Goal: Task Accomplishment & Management: Manage account settings

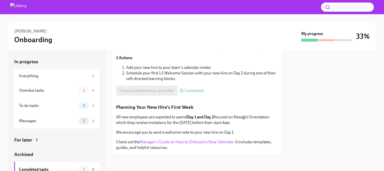
scroll to position [102, 0]
click at [58, 94] on div "Overdue tasks 1" at bounding box center [56, 90] width 85 height 15
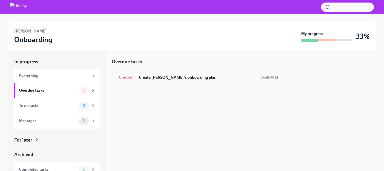
click at [148, 78] on h6 "Create [PERSON_NAME]'s onboarding plan" at bounding box center [198, 78] width 118 height 6
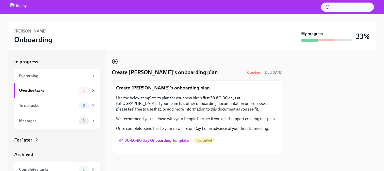
click at [115, 60] on icon "button" at bounding box center [114, 61] width 1 height 2
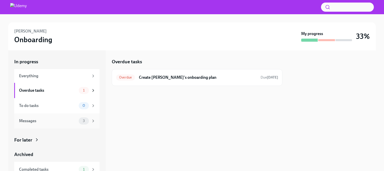
click at [65, 123] on div "Messages" at bounding box center [48, 121] width 58 height 6
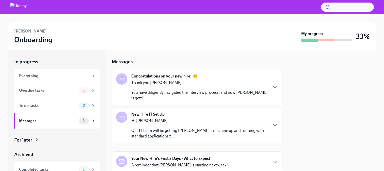
scroll to position [17, 0]
